Goal: Find specific page/section: Find specific page/section

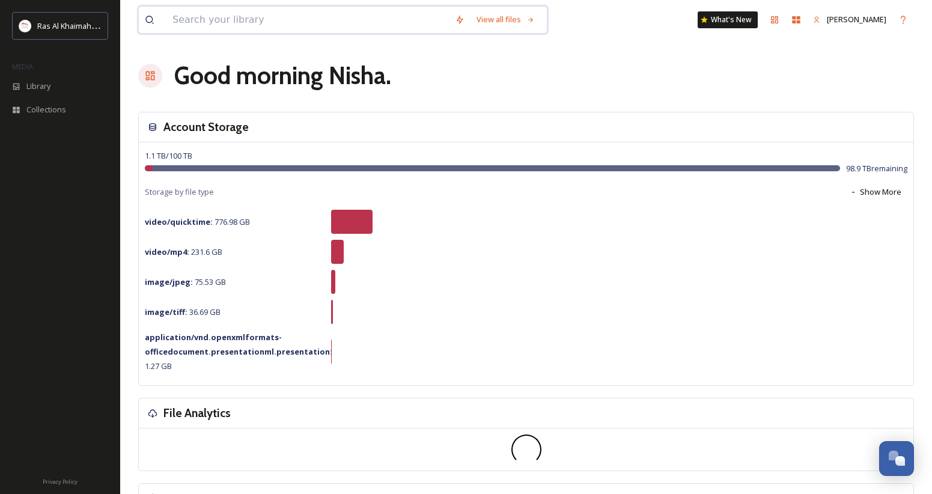
click at [262, 26] on input at bounding box center [307, 20] width 282 height 26
click at [196, 19] on input "To enrich screen reader interactions, please activate Accessibility in Grammarl…" at bounding box center [307, 20] width 282 height 26
type input "family"
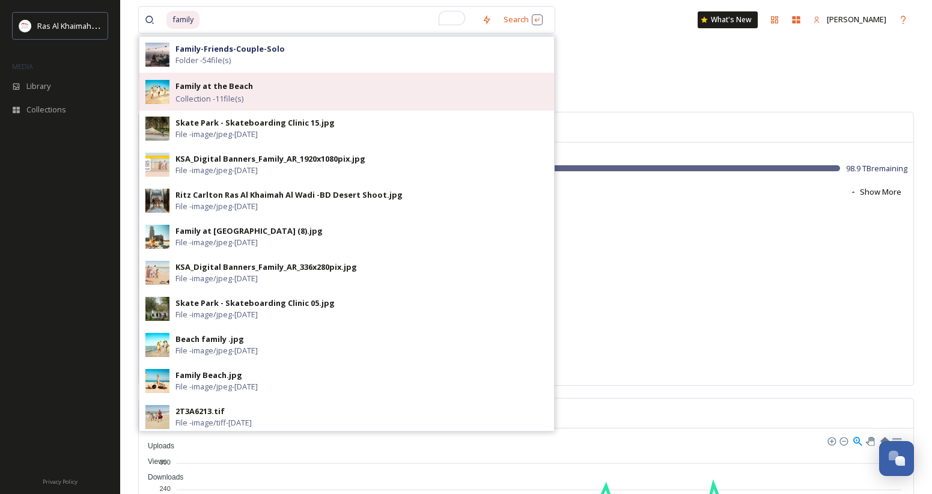
click at [208, 97] on span "Collection - 11 file(s)" at bounding box center [209, 98] width 68 height 11
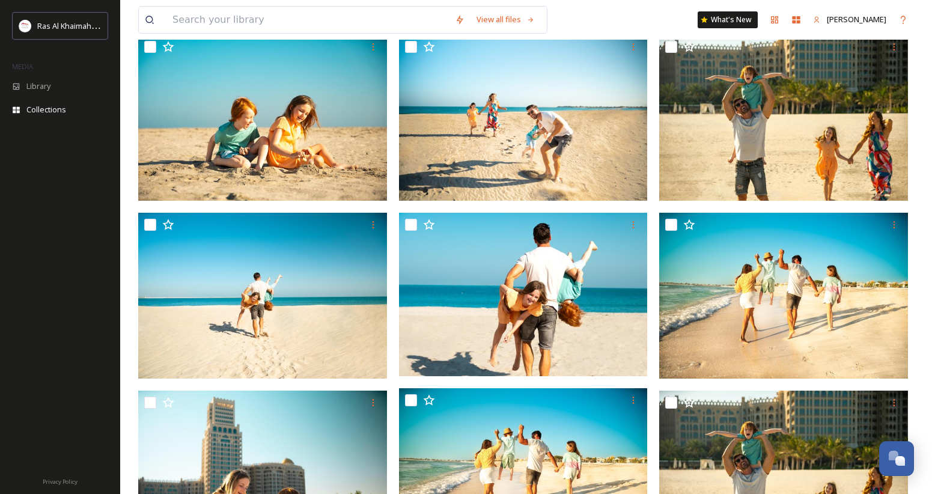
scroll to position [164, 0]
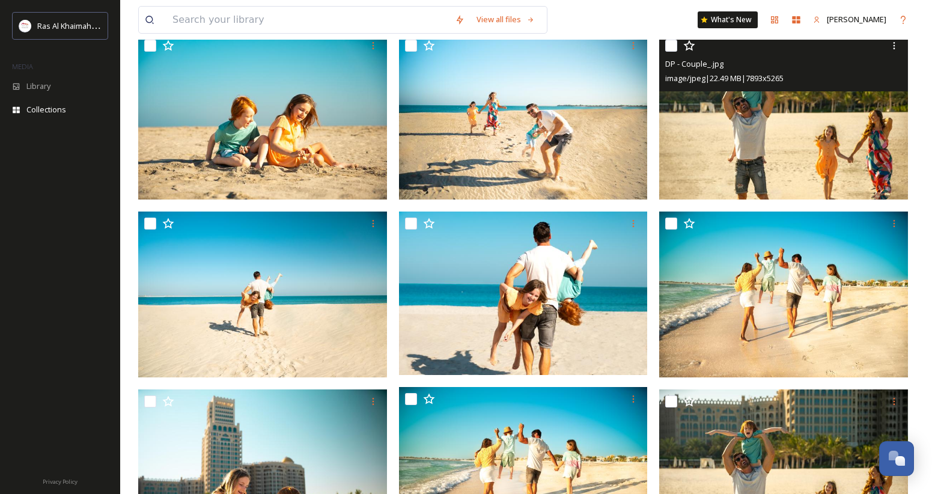
click at [785, 138] on img at bounding box center [783, 117] width 249 height 166
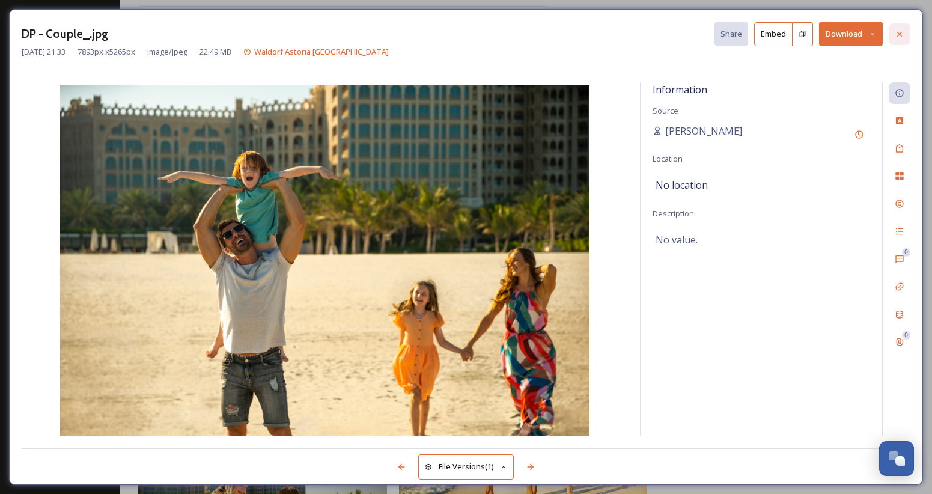
click at [901, 32] on icon at bounding box center [900, 34] width 10 height 10
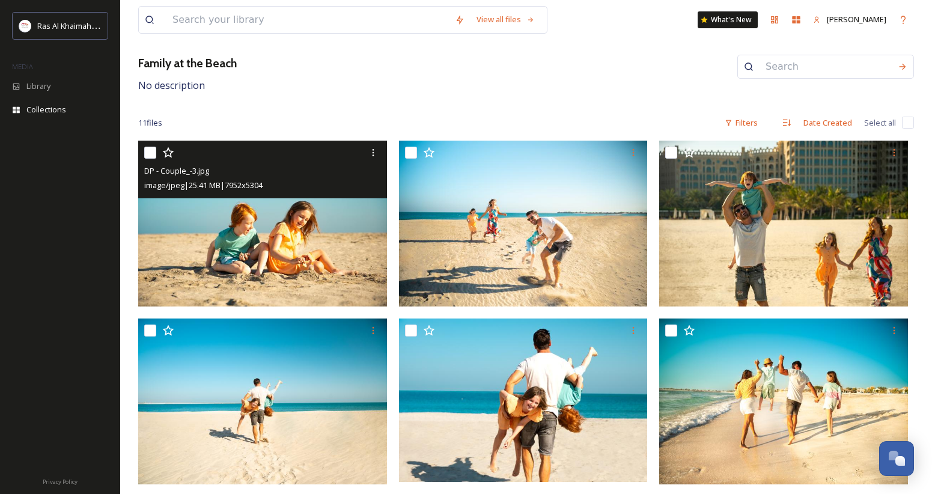
scroll to position [23, 0]
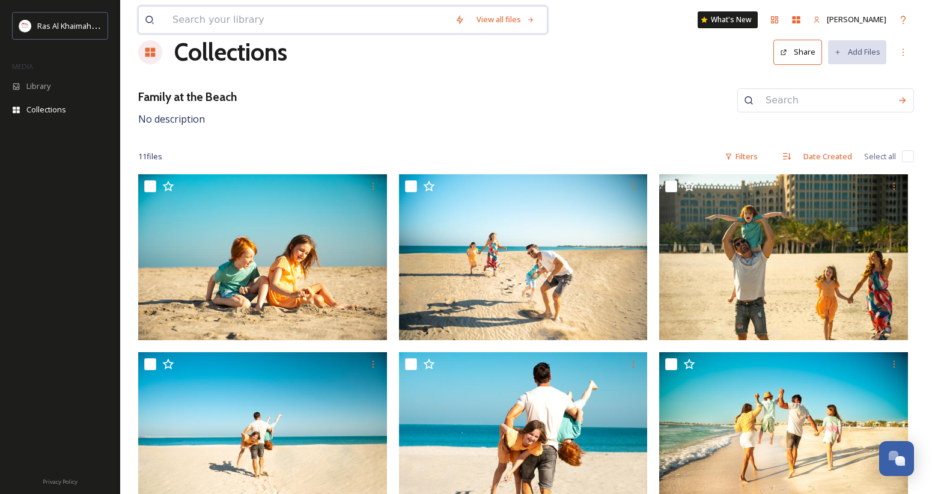
click at [198, 20] on input at bounding box center [307, 20] width 282 height 26
type input "family"
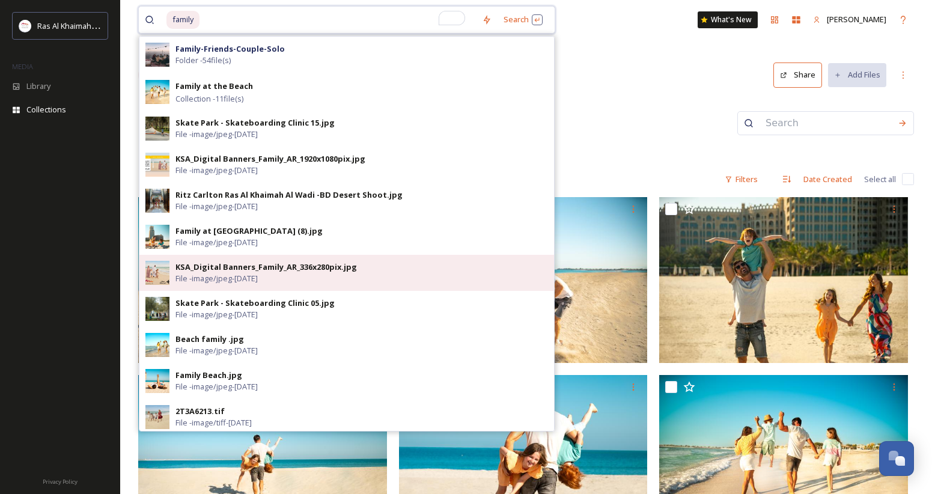
scroll to position [0, 0]
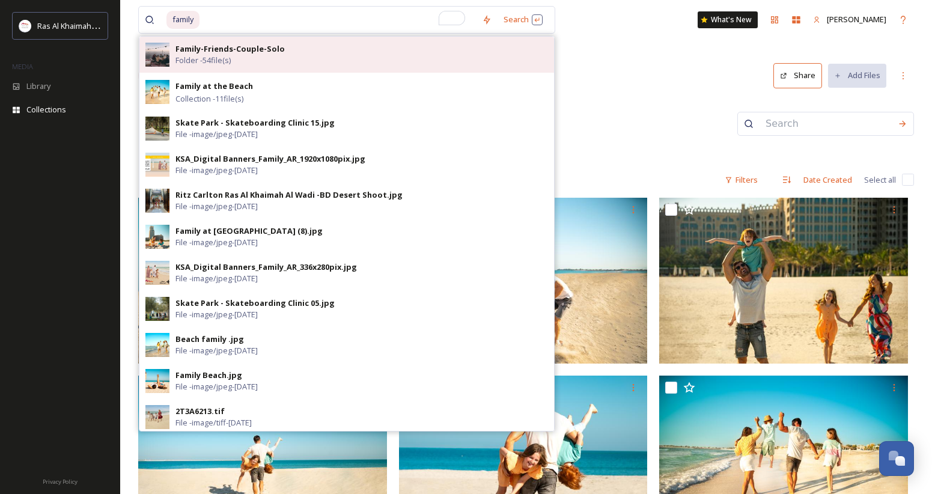
click at [213, 61] on span "Folder - 54 file(s)" at bounding box center [202, 60] width 55 height 11
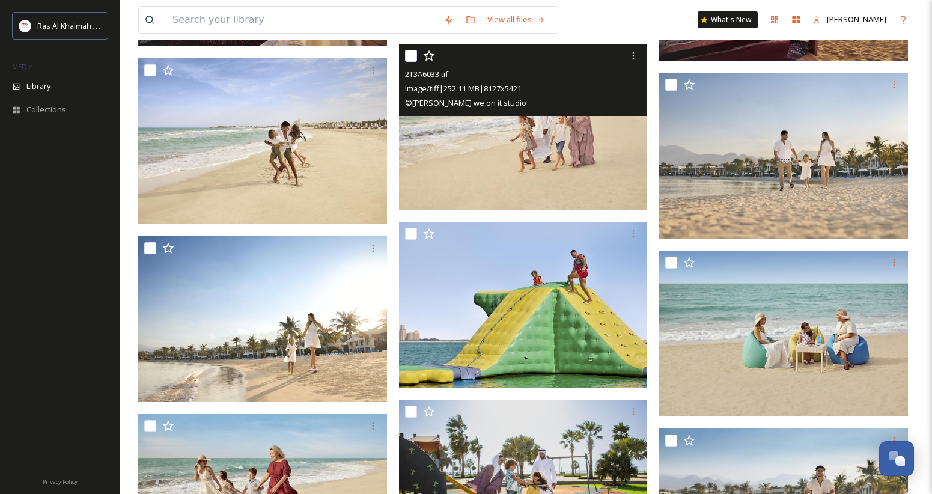
scroll to position [1525, 0]
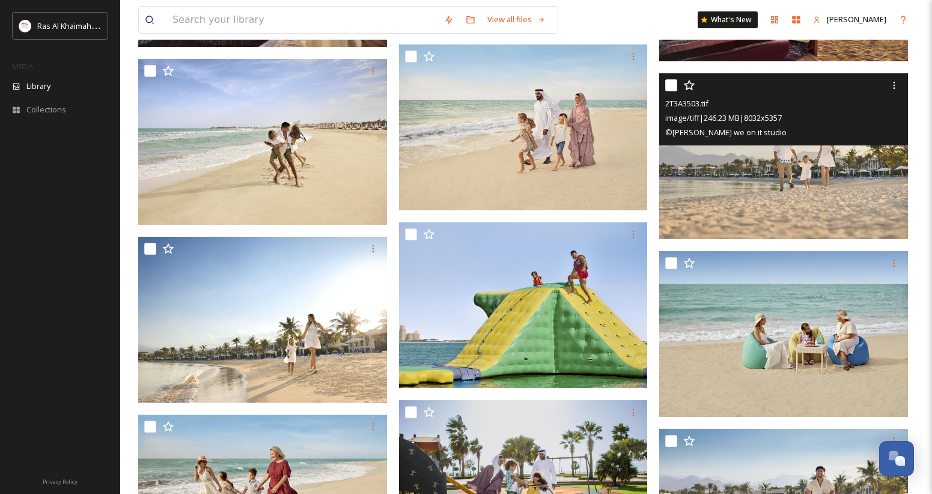
click at [789, 178] on img at bounding box center [783, 156] width 249 height 166
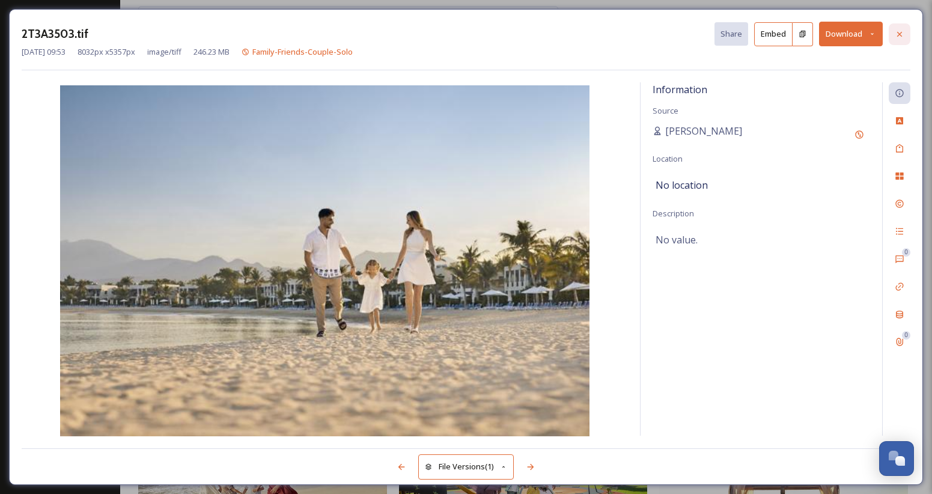
click at [901, 33] on icon at bounding box center [900, 34] width 10 height 10
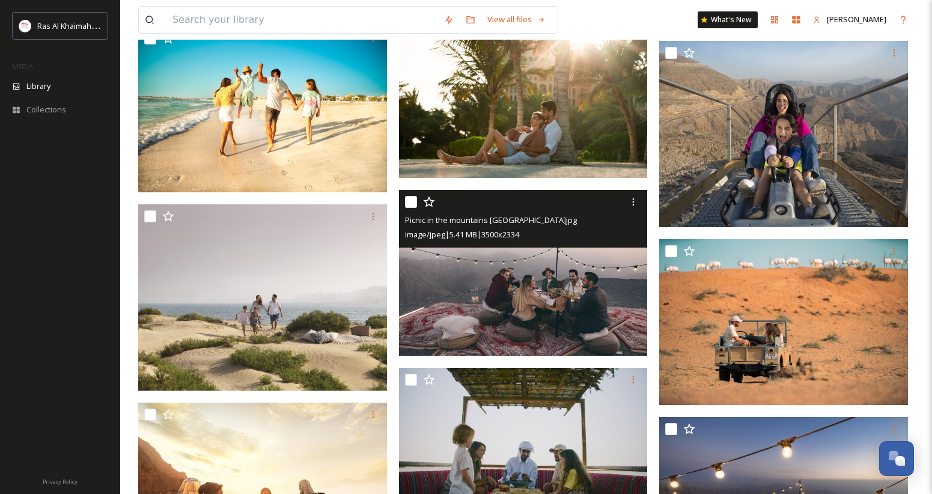
scroll to position [2840, 0]
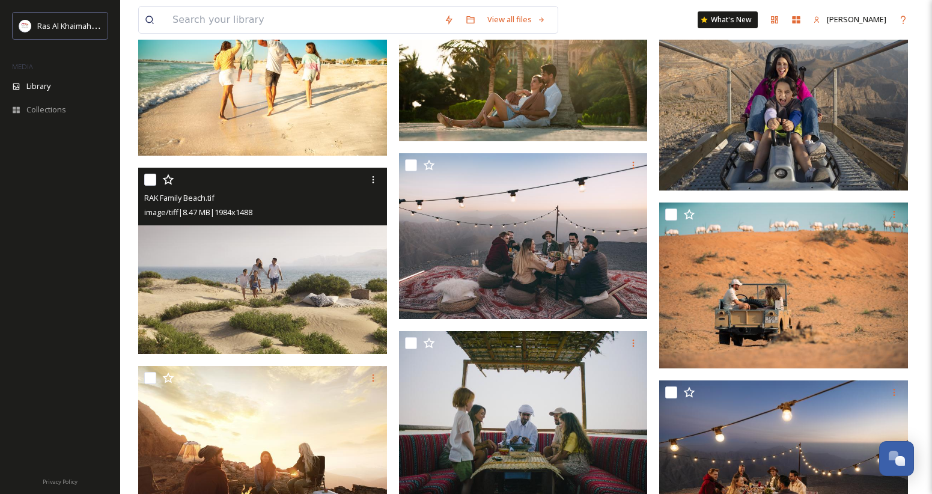
click at [305, 294] on img at bounding box center [262, 261] width 249 height 187
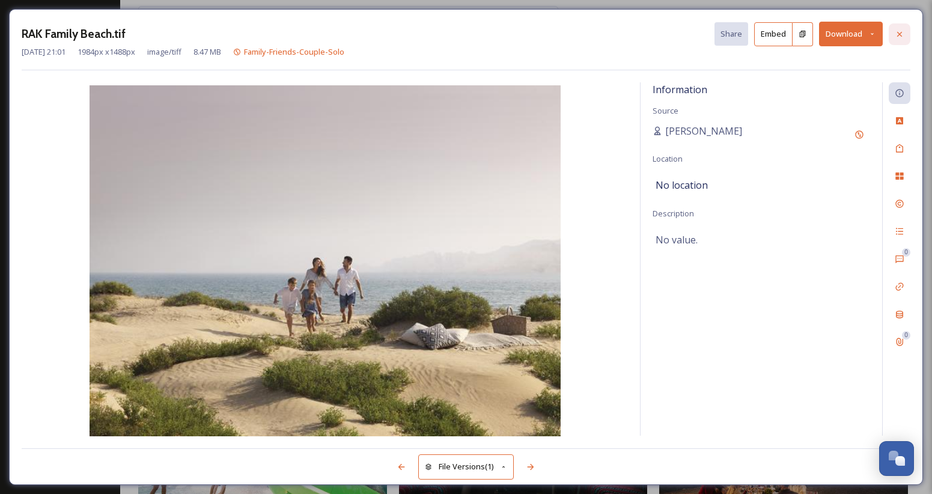
click at [903, 34] on icon at bounding box center [900, 34] width 10 height 10
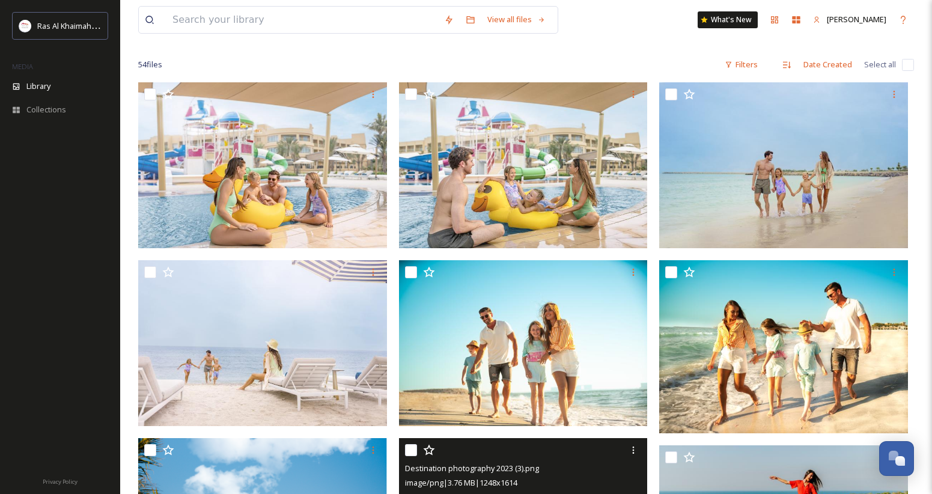
scroll to position [79, 0]
